Goal: Information Seeking & Learning: Learn about a topic

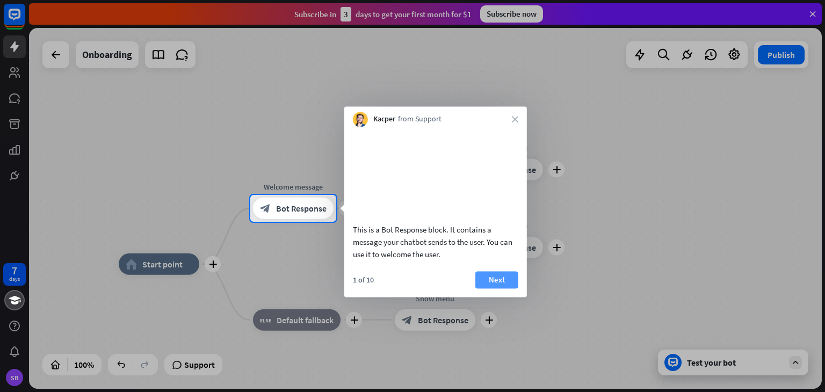
click at [490, 288] on button "Next" at bounding box center [496, 279] width 43 height 17
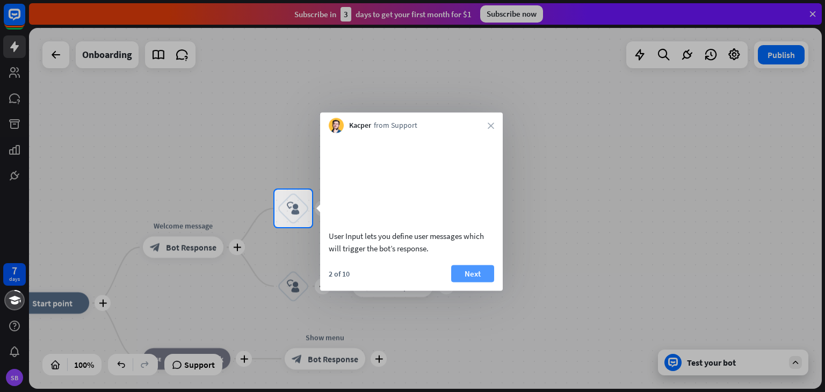
click at [478, 282] on button "Next" at bounding box center [472, 273] width 43 height 17
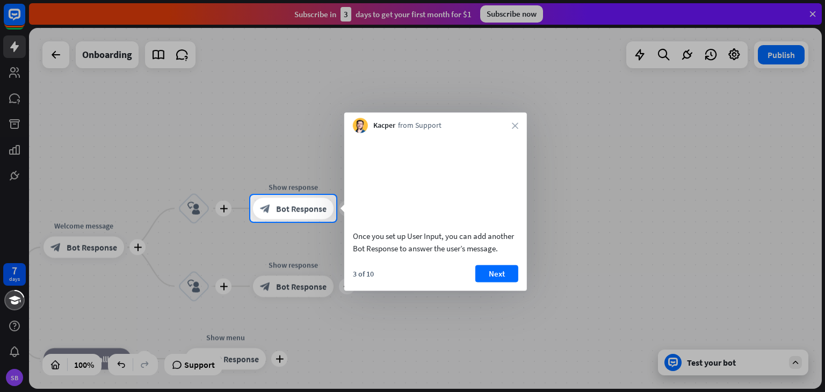
click at [488, 282] on button "Next" at bounding box center [496, 273] width 43 height 17
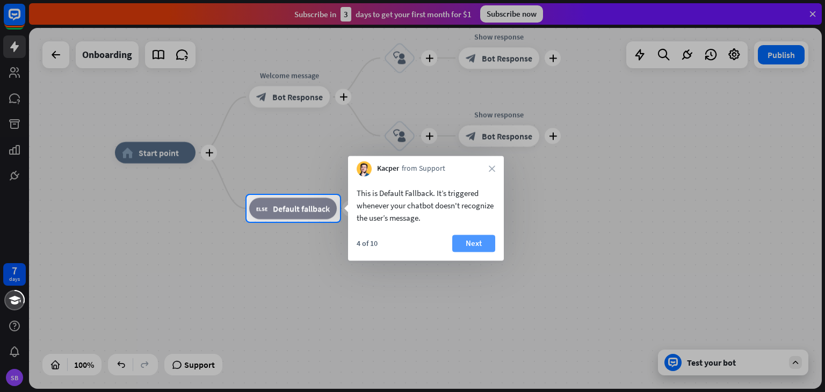
click at [470, 241] on button "Next" at bounding box center [473, 243] width 43 height 17
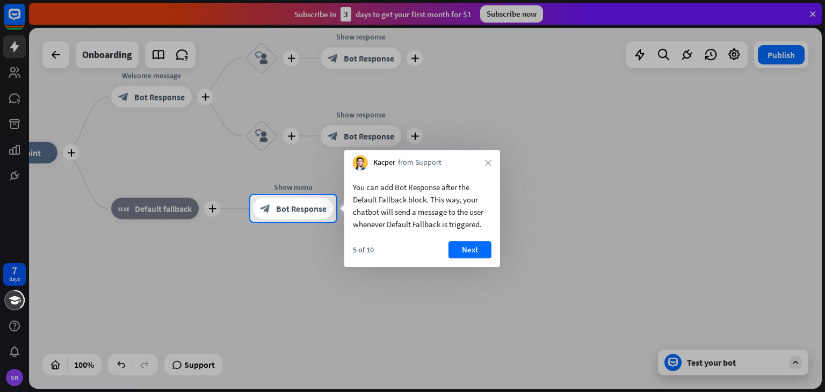
click at [470, 241] on button "Next" at bounding box center [469, 249] width 43 height 17
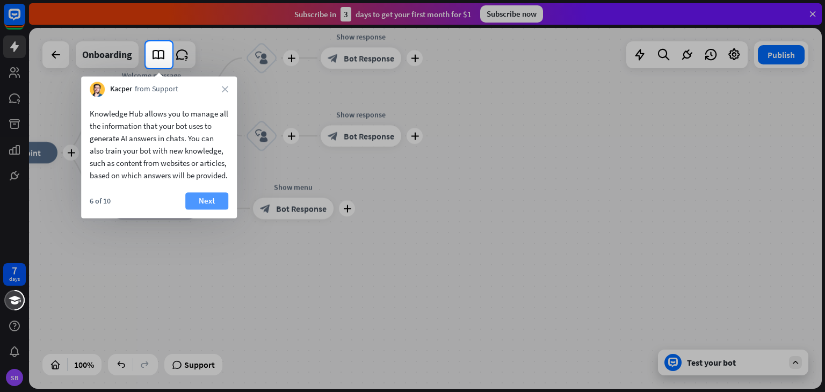
click at [214, 209] on button "Next" at bounding box center [206, 200] width 43 height 17
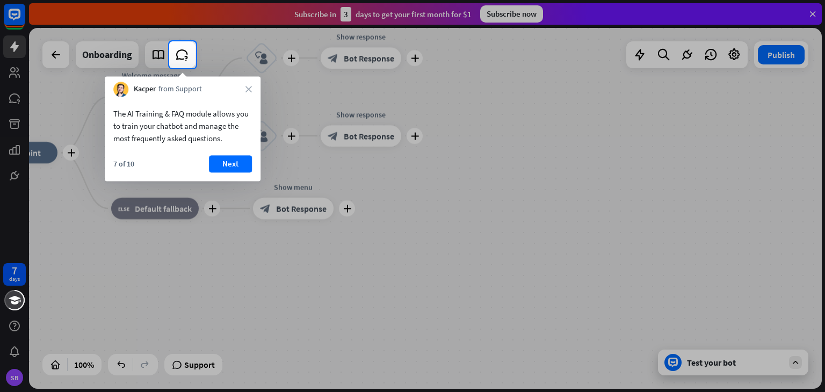
click at [241, 175] on div "7 of 10 Next" at bounding box center [183, 168] width 156 height 26
click at [236, 164] on button "Next" at bounding box center [230, 163] width 43 height 17
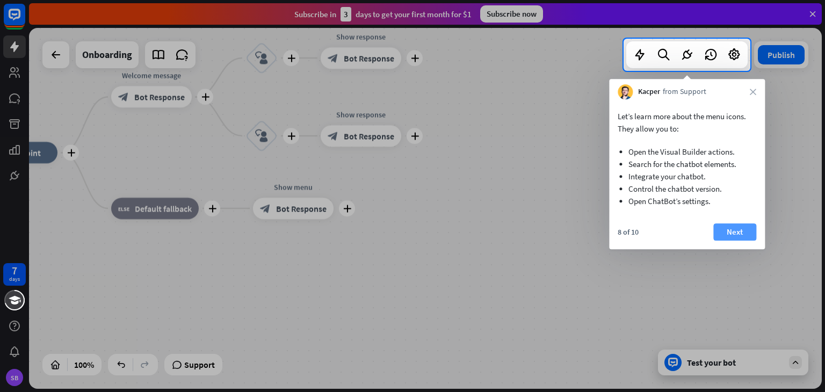
click at [728, 228] on button "Next" at bounding box center [734, 231] width 43 height 17
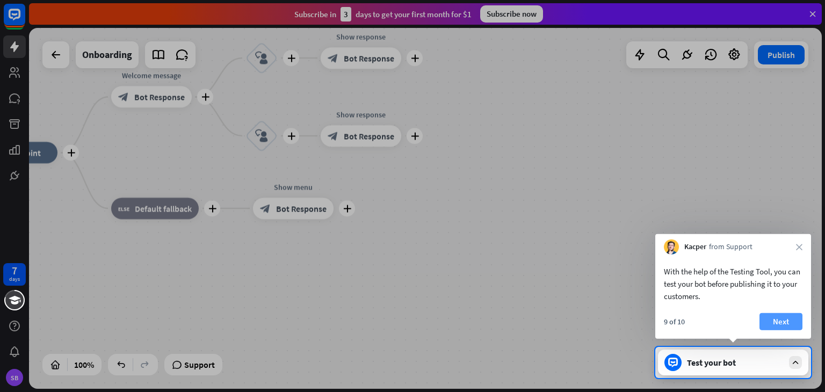
click at [776, 315] on button "Next" at bounding box center [780, 321] width 43 height 17
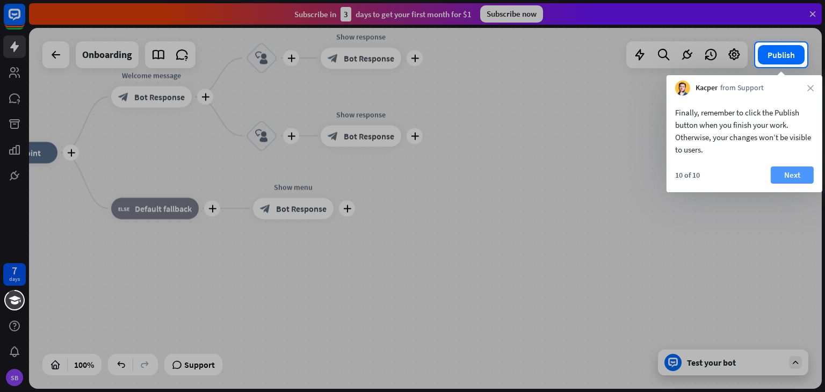
click at [792, 180] on button "Next" at bounding box center [792, 174] width 43 height 17
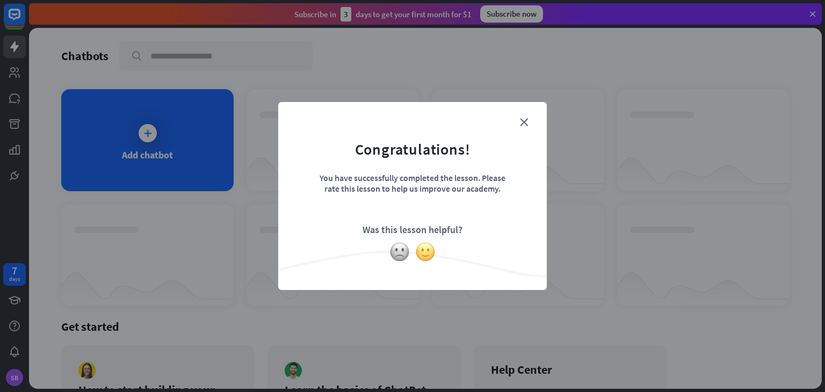
click at [432, 251] on img at bounding box center [425, 252] width 20 height 20
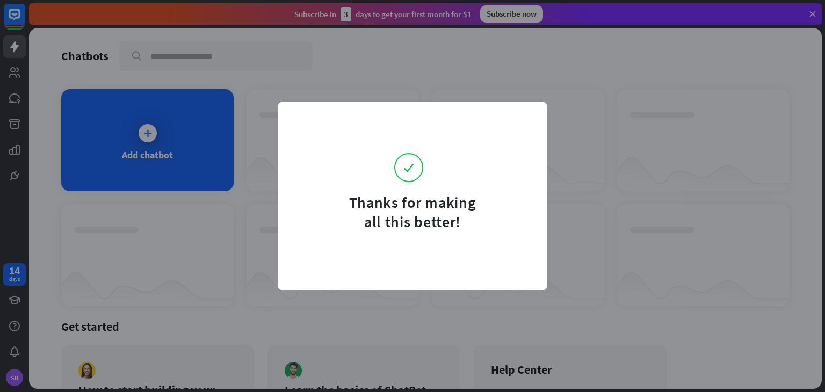
click at [527, 121] on form "Thanks for making all this better!" at bounding box center [413, 173] width 242 height 116
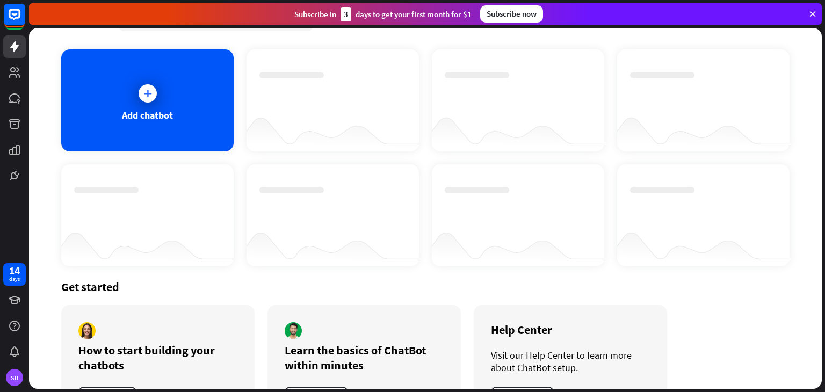
scroll to position [86, 0]
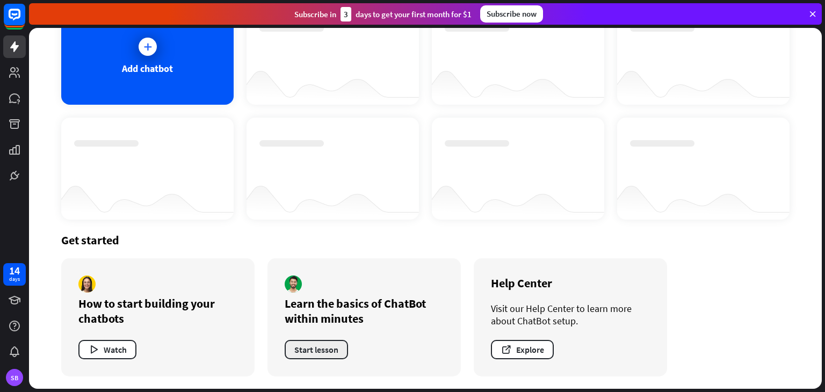
click at [321, 351] on button "Start lesson" at bounding box center [316, 349] width 63 height 19
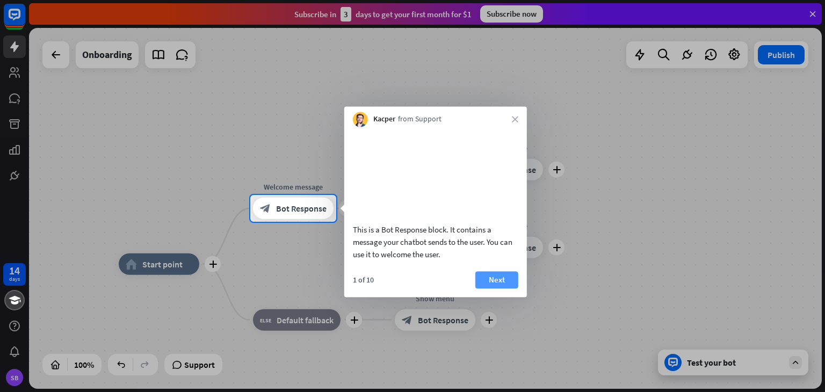
click at [483, 288] on button "Next" at bounding box center [496, 279] width 43 height 17
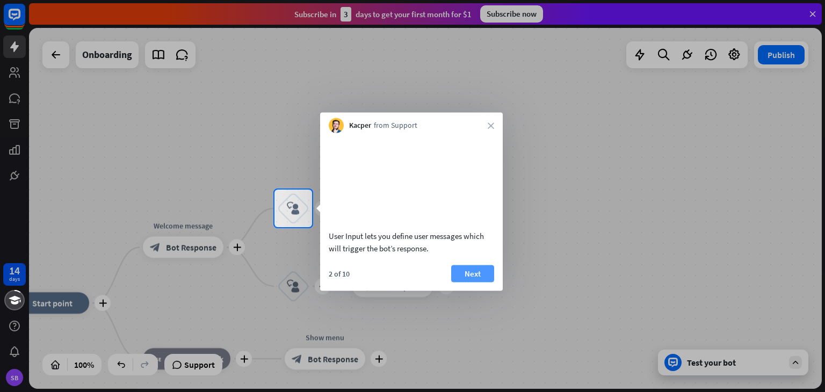
click at [466, 282] on button "Next" at bounding box center [472, 273] width 43 height 17
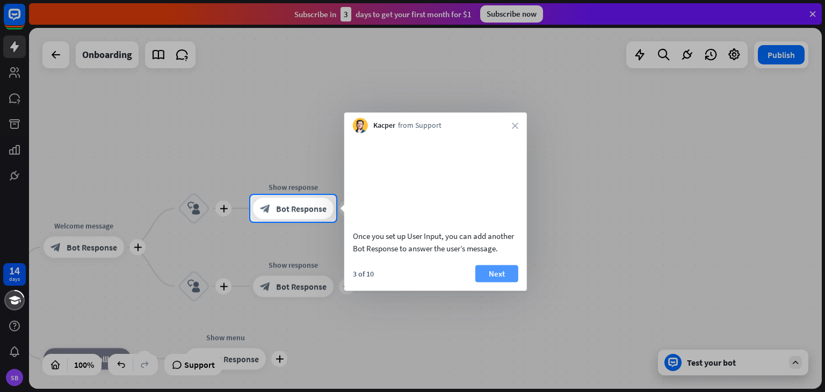
click at [498, 282] on button "Next" at bounding box center [496, 273] width 43 height 17
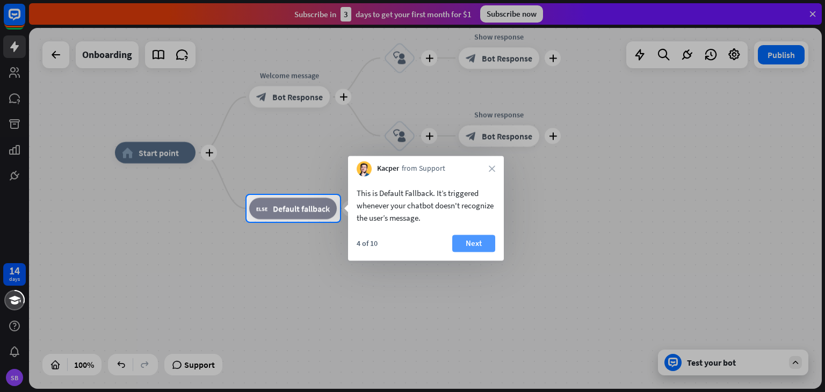
click at [460, 249] on button "Next" at bounding box center [473, 243] width 43 height 17
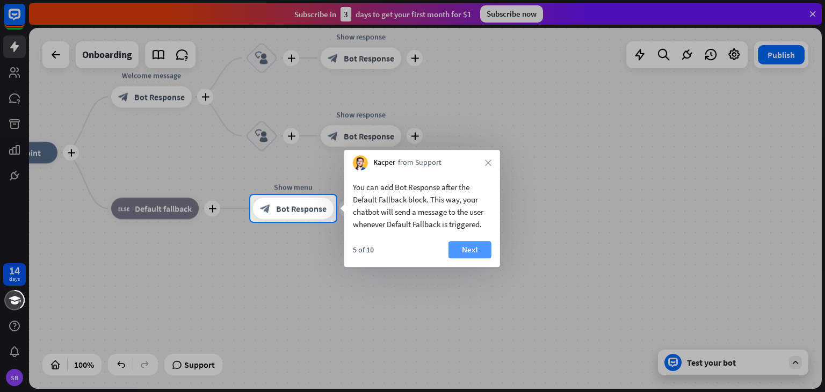
click at [473, 248] on button "Next" at bounding box center [469, 249] width 43 height 17
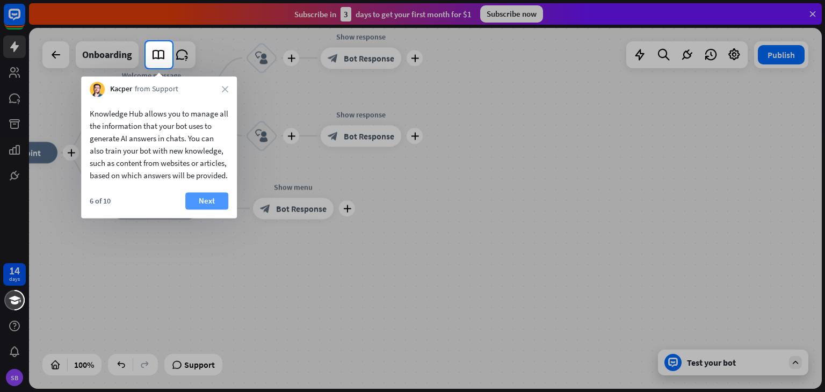
click at [211, 209] on button "Next" at bounding box center [206, 200] width 43 height 17
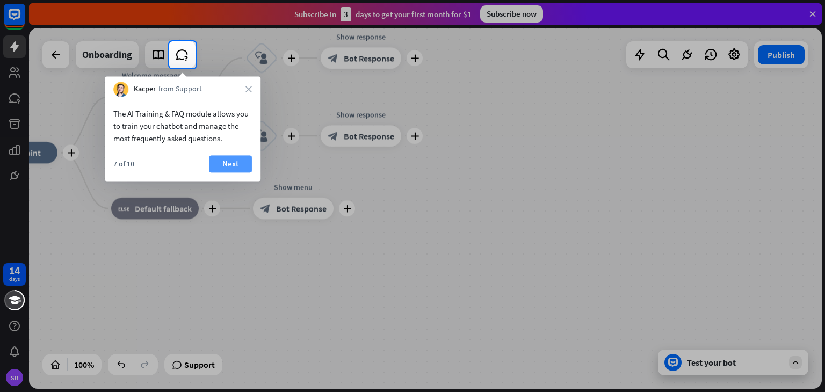
click at [233, 156] on button "Next" at bounding box center [230, 163] width 43 height 17
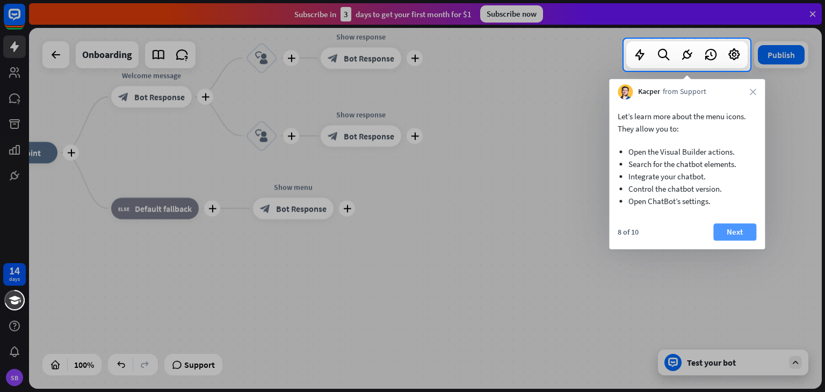
click at [723, 223] on button "Next" at bounding box center [734, 231] width 43 height 17
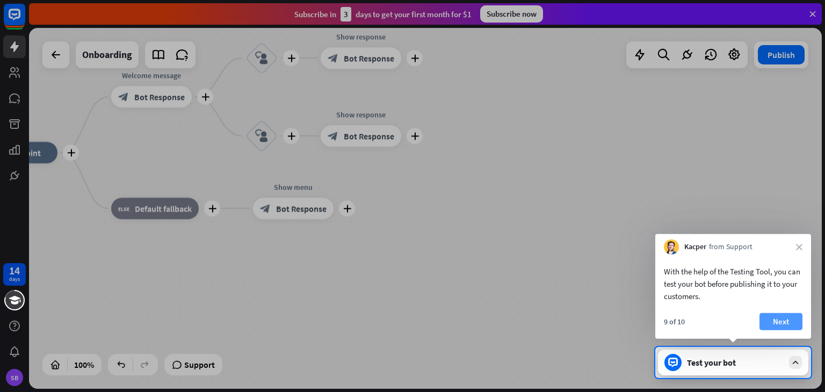
click at [793, 324] on button "Next" at bounding box center [780, 321] width 43 height 17
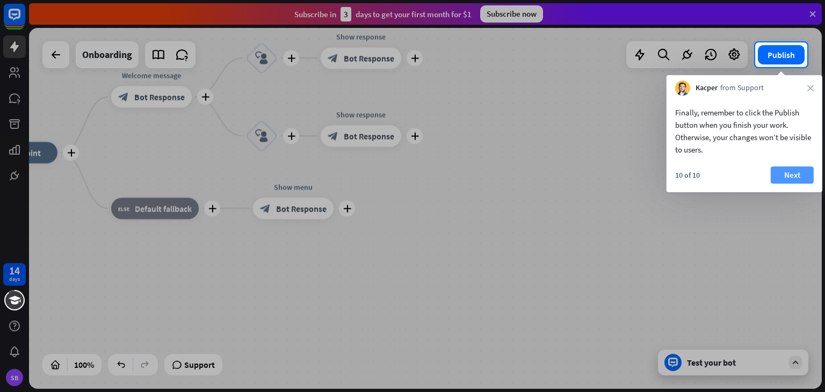
click at [791, 170] on button "Next" at bounding box center [792, 174] width 43 height 17
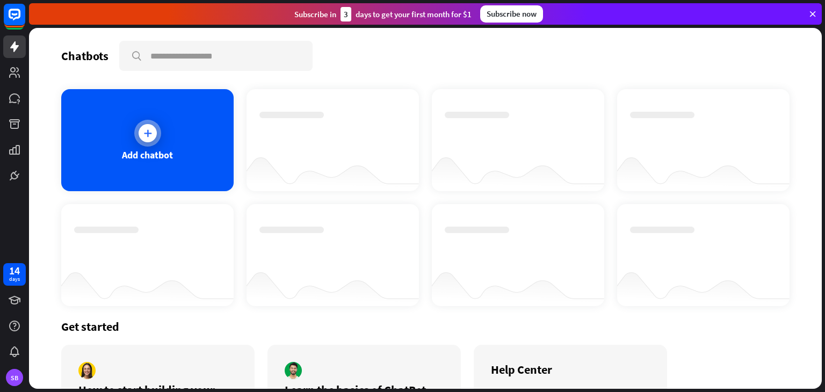
click at [153, 128] on div at bounding box center [148, 133] width 18 height 18
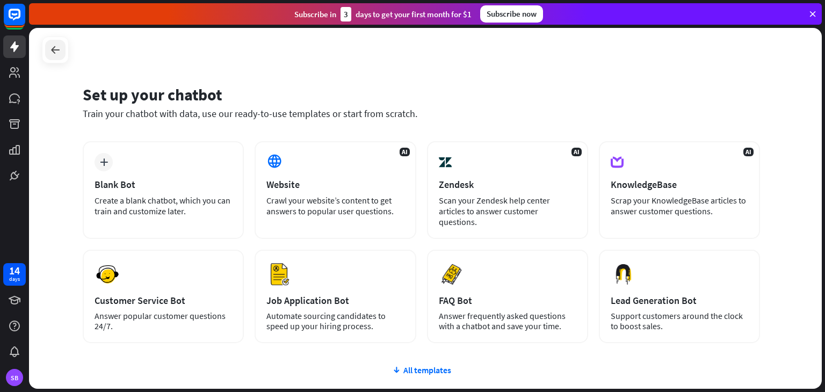
click at [53, 52] on icon at bounding box center [55, 49] width 13 height 13
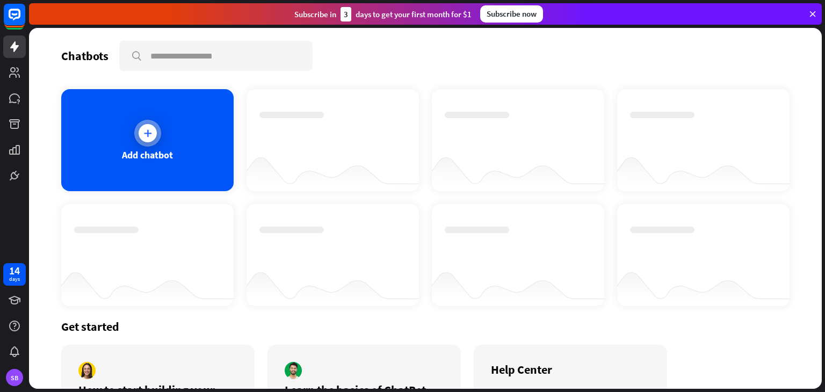
click at [166, 136] on div "Add chatbot" at bounding box center [147, 140] width 172 height 102
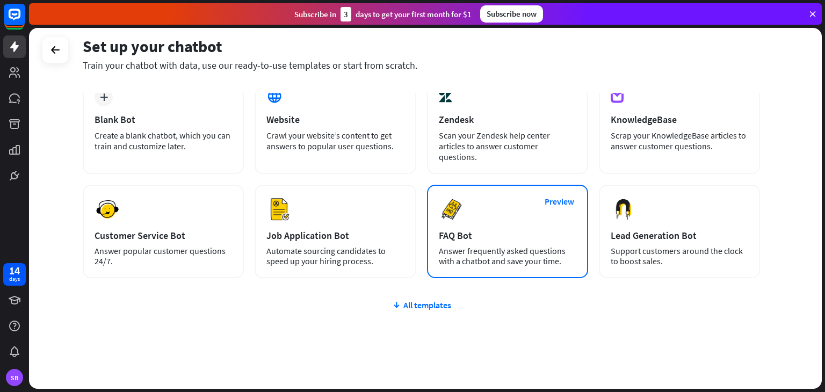
scroll to position [71, 0]
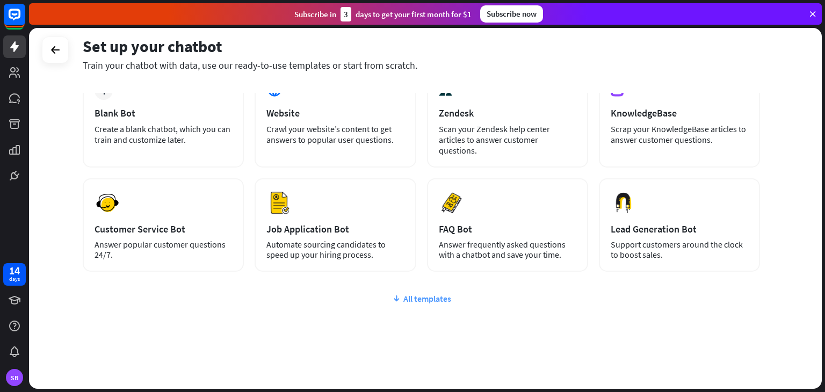
click at [436, 293] on div "All templates" at bounding box center [421, 298] width 677 height 11
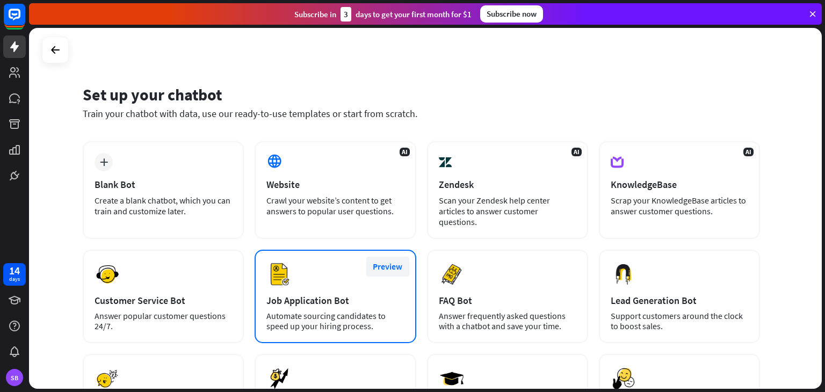
scroll to position [0, 0]
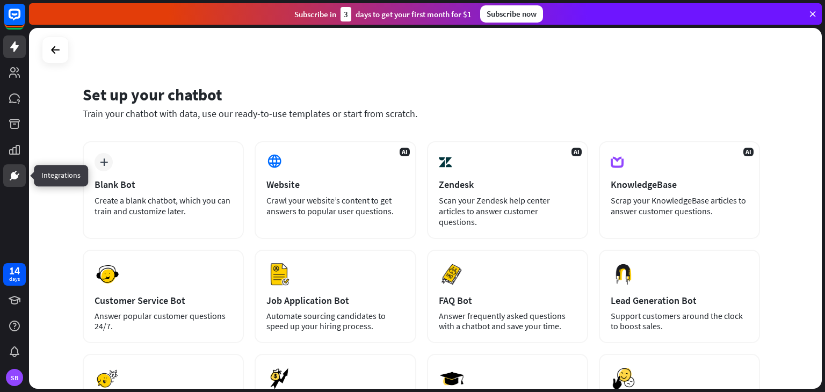
click at [8, 178] on icon at bounding box center [14, 175] width 13 height 13
